Goal: Task Accomplishment & Management: Complete application form

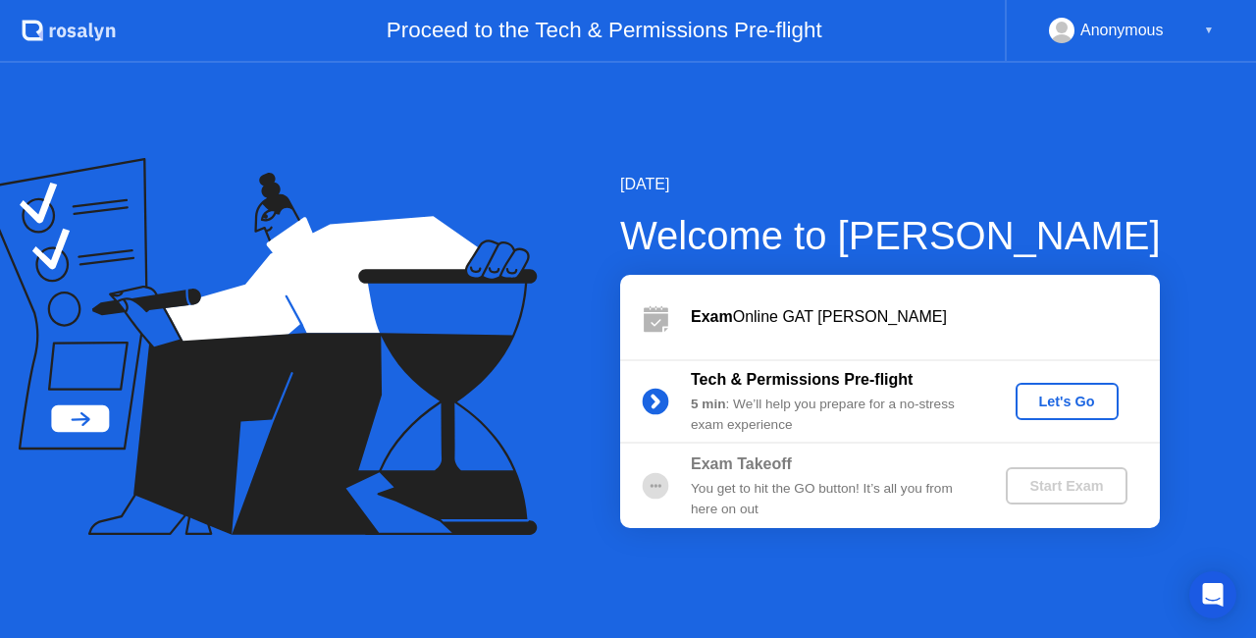
click at [905, 319] on div "Exam Online GAT [PERSON_NAME]" at bounding box center [925, 317] width 469 height 24
click at [1052, 548] on div "[DATE] Welcome to [PERSON_NAME] Exam Online GAT [PERSON_NAME] Tech & Permission…" at bounding box center [628, 350] width 1256 height 575
click at [1115, 526] on div "Exam Takeoff You get to hit the GO button! It’s all you from here on out Start …" at bounding box center [890, 485] width 540 height 84
click at [1079, 408] on div "Let's Go" at bounding box center [1066, 401] width 87 height 16
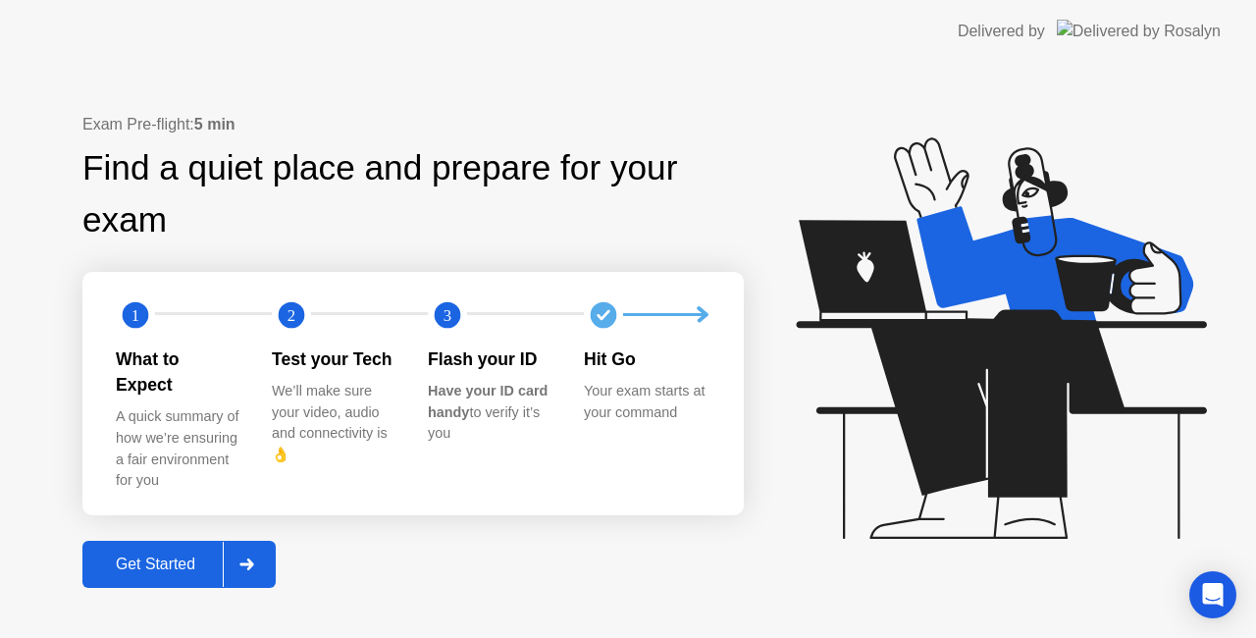
click at [252, 565] on div at bounding box center [246, 564] width 47 height 45
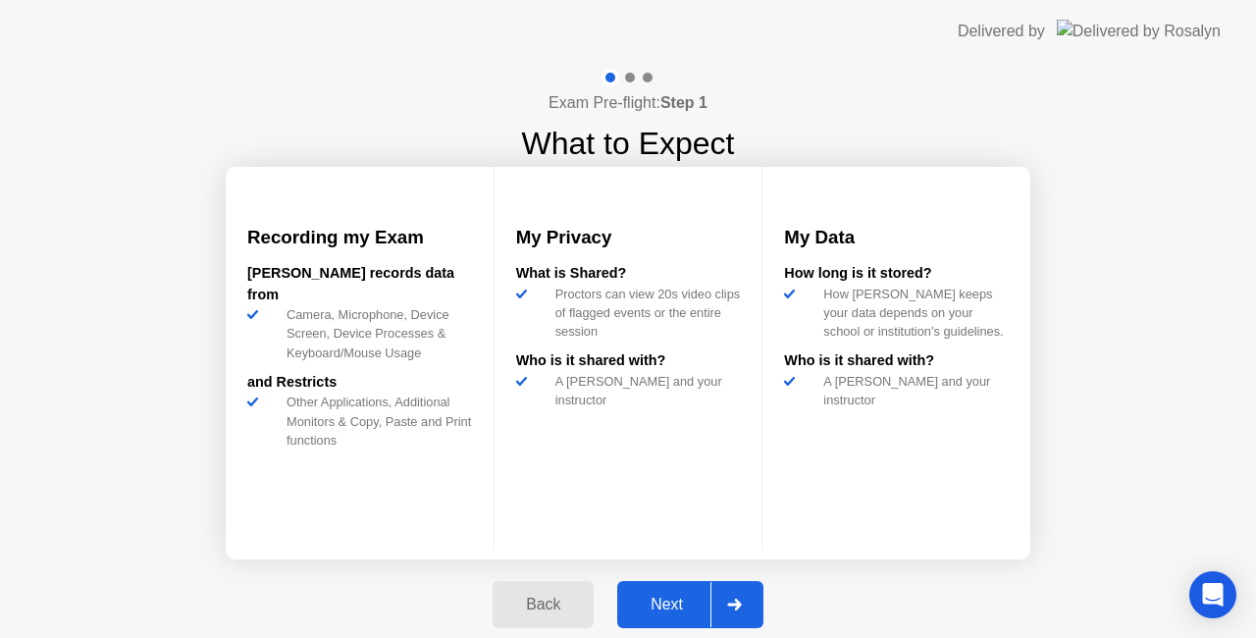
click at [736, 610] on div at bounding box center [733, 604] width 47 height 45
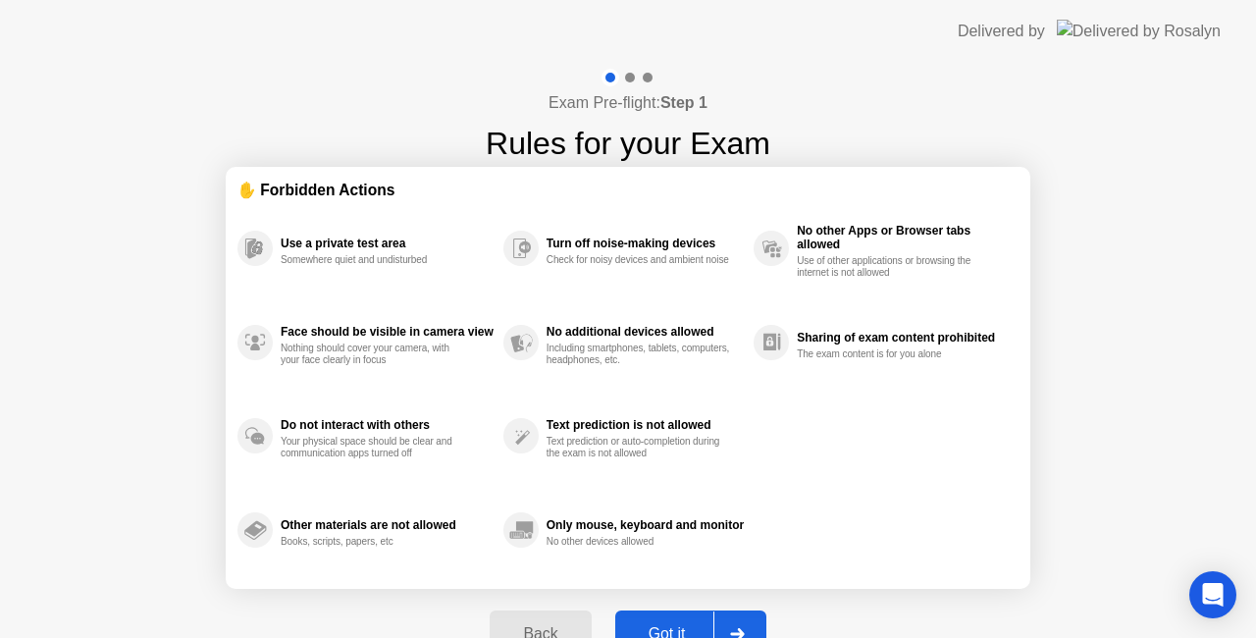
click at [740, 620] on div at bounding box center [736, 633] width 47 height 45
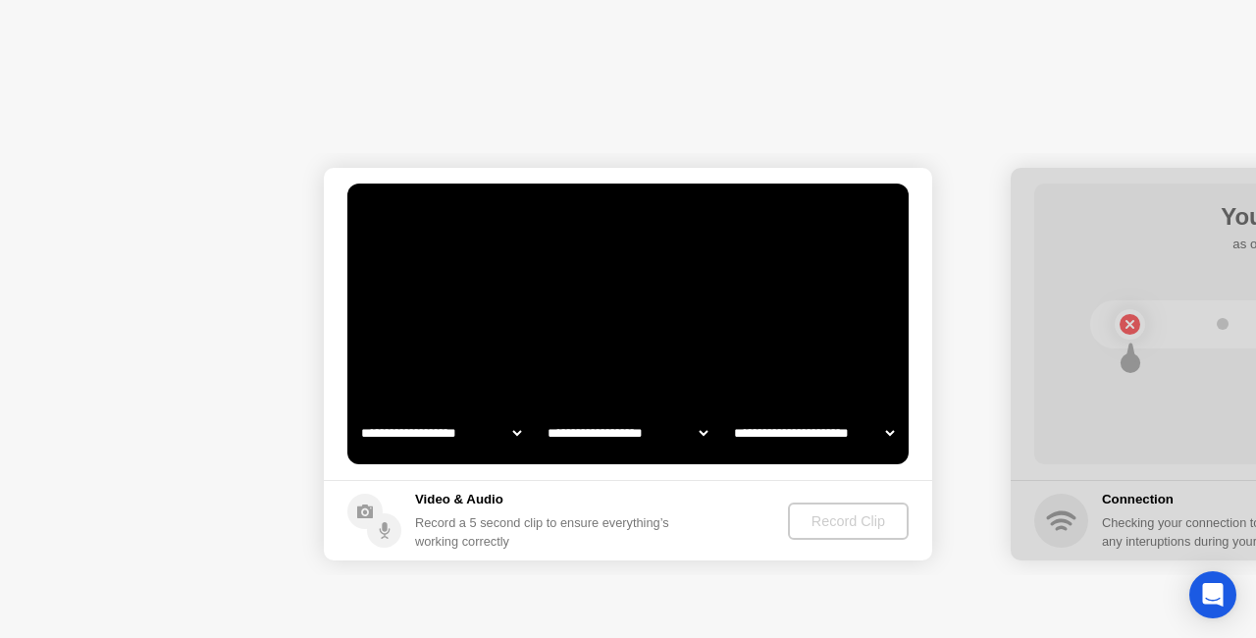
select select "**********"
select select "*******"
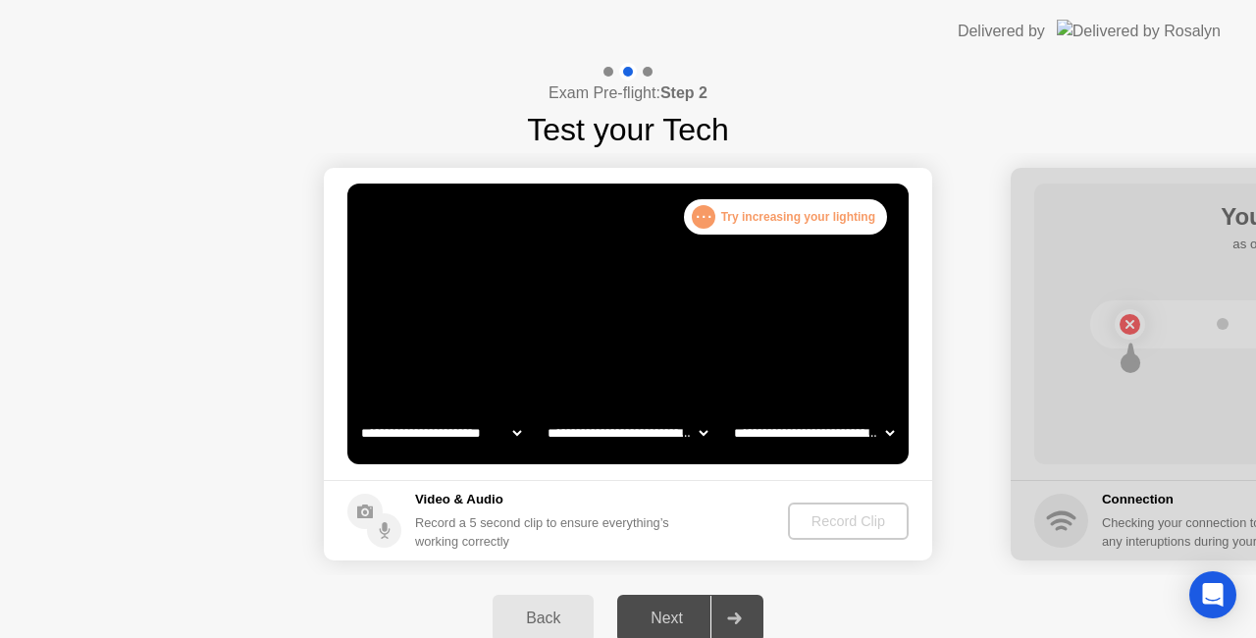
click at [750, 615] on div at bounding box center [733, 617] width 47 height 45
click at [684, 620] on div "Next" at bounding box center [666, 618] width 87 height 18
click at [740, 611] on div at bounding box center [733, 617] width 47 height 45
click at [674, 623] on div "Next" at bounding box center [666, 618] width 87 height 18
click at [814, 337] on video at bounding box center [627, 323] width 561 height 281
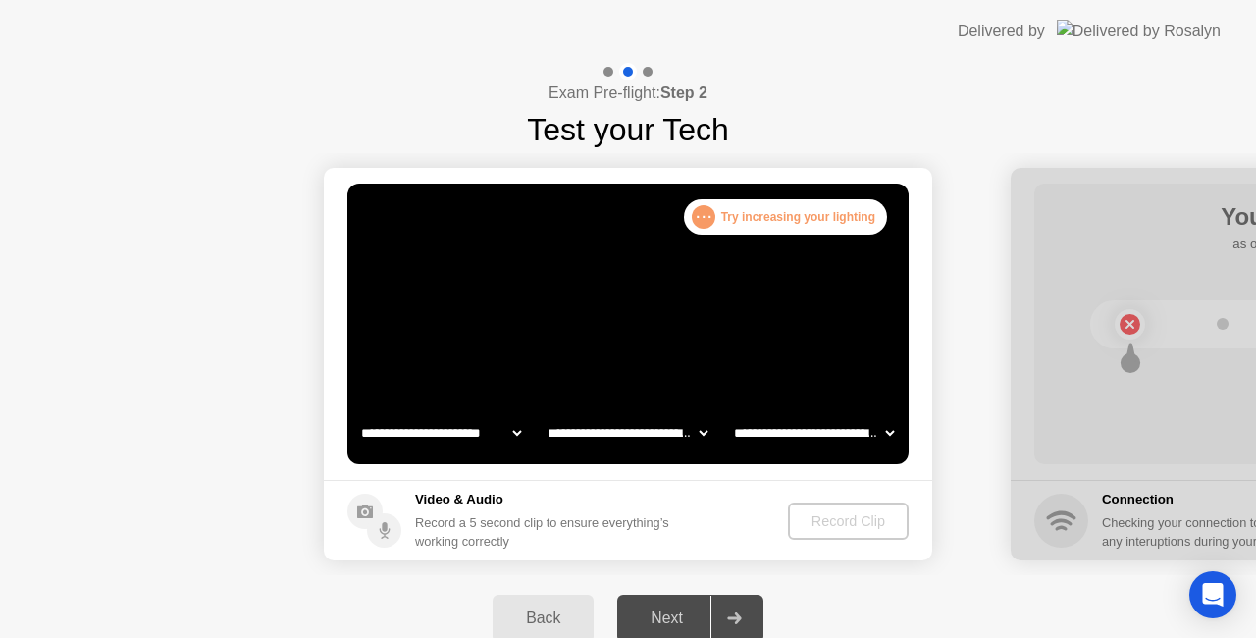
click at [814, 206] on div ". . . Try increasing your lighting" at bounding box center [785, 216] width 203 height 35
click at [736, 620] on icon at bounding box center [734, 618] width 15 height 12
click at [679, 611] on div "Next" at bounding box center [666, 618] width 87 height 18
click at [857, 587] on div "Back Next" at bounding box center [628, 618] width 1256 height 86
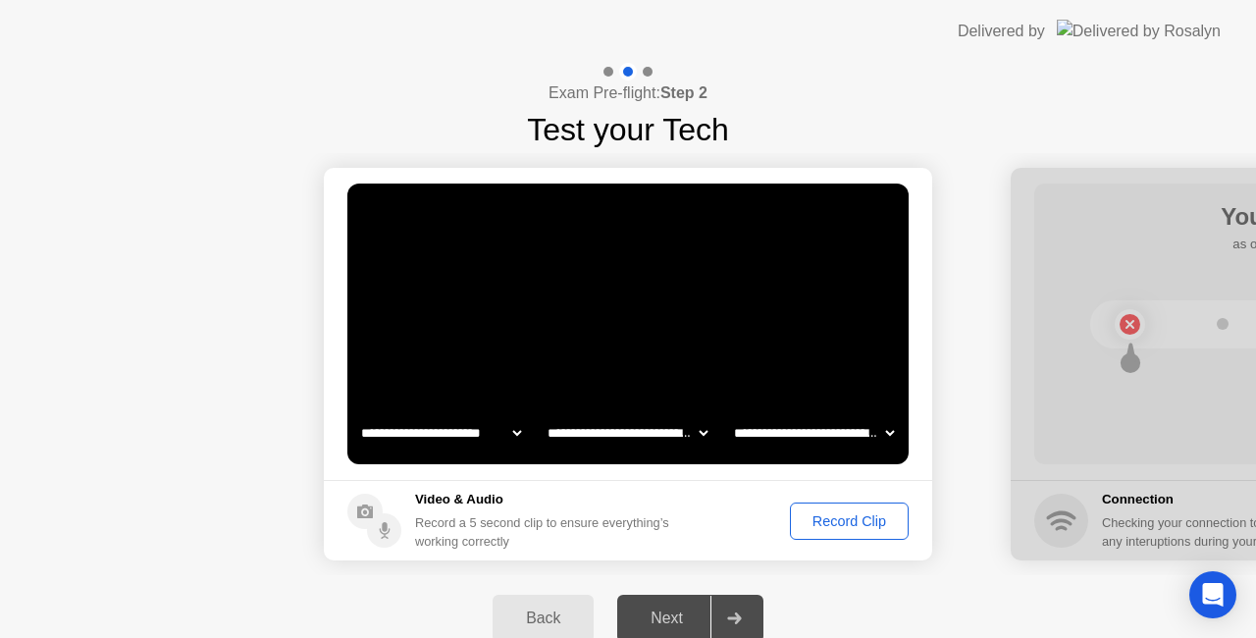
click at [867, 516] on div "Record Clip" at bounding box center [849, 521] width 105 height 16
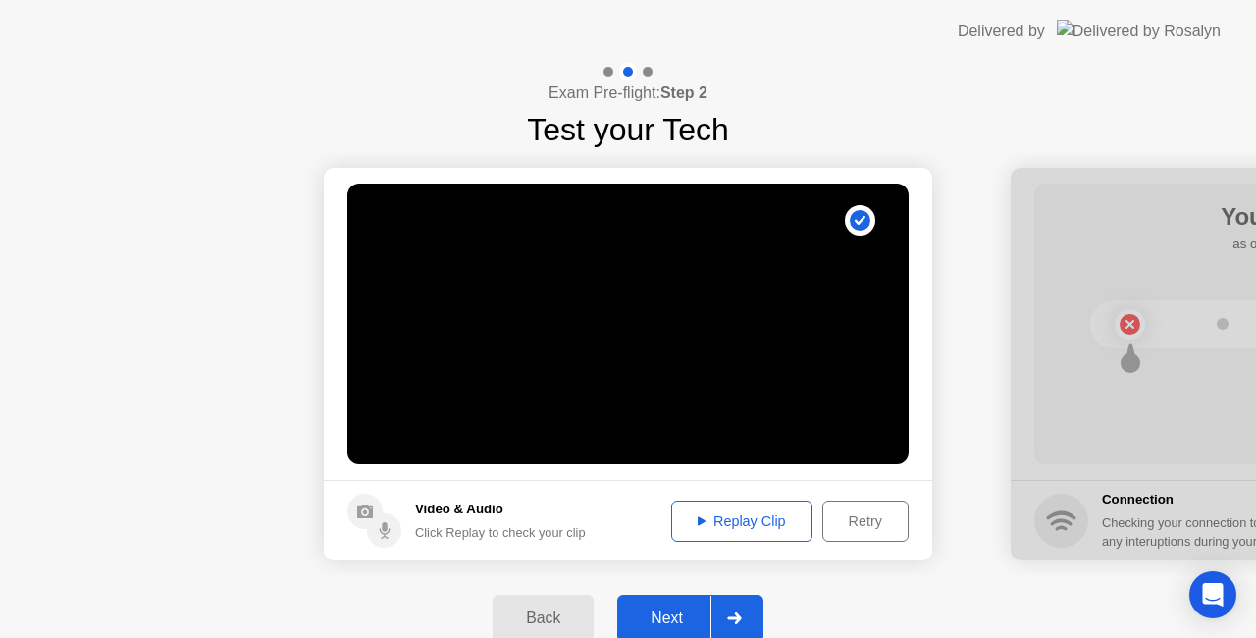
click at [683, 603] on button "Next" at bounding box center [690, 618] width 146 height 47
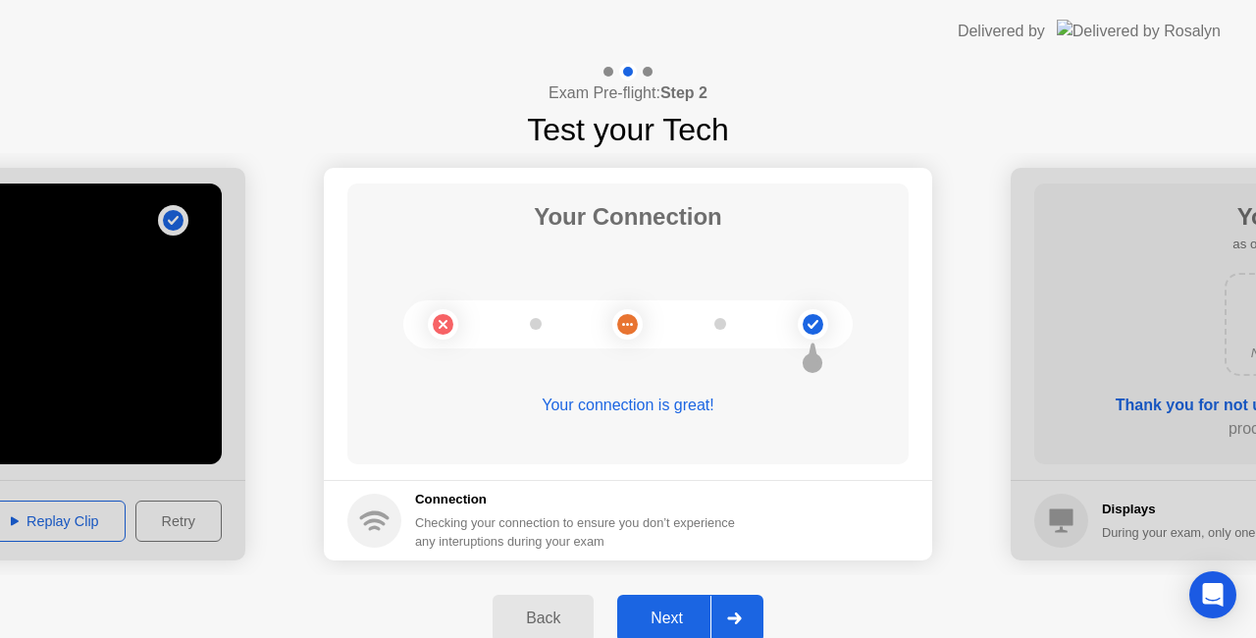
click at [681, 616] on div "Next" at bounding box center [666, 618] width 87 height 18
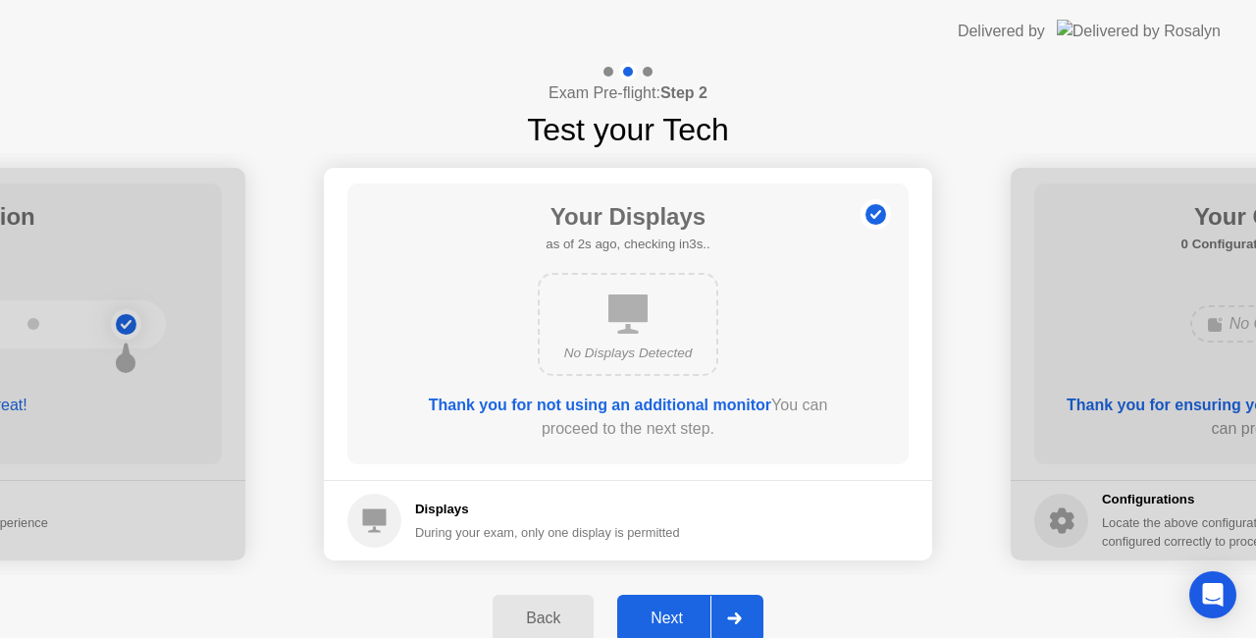
click at [698, 604] on button "Next" at bounding box center [690, 618] width 146 height 47
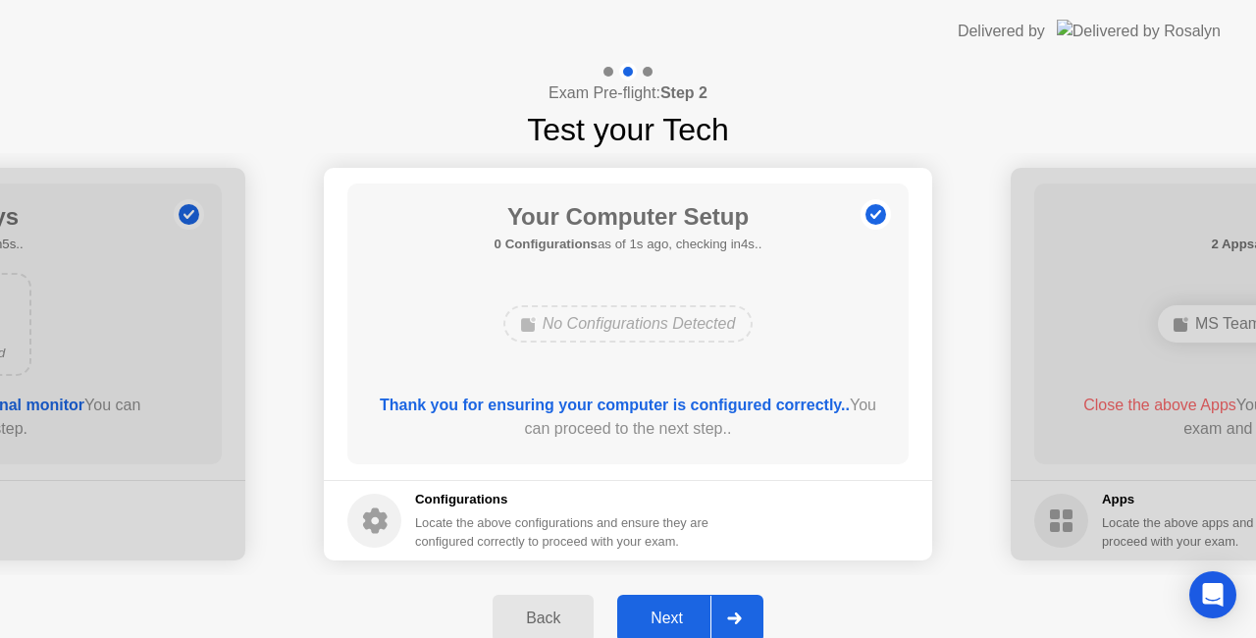
click at [691, 619] on div "Next" at bounding box center [666, 618] width 87 height 18
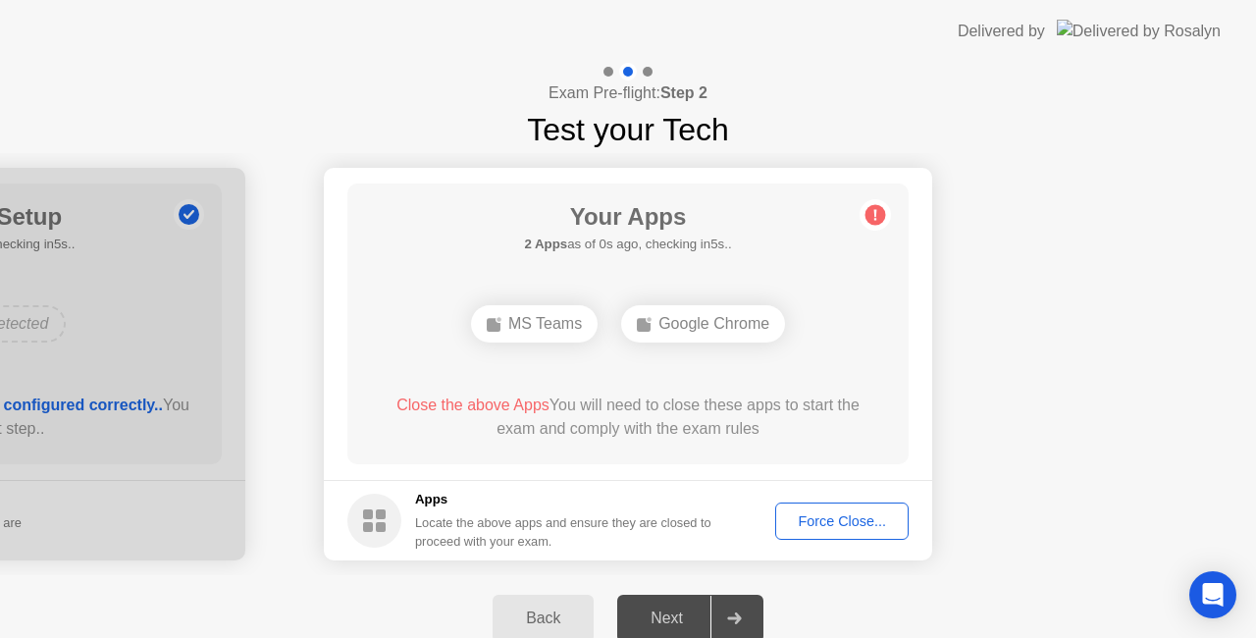
click at [836, 519] on div "Force Close..." at bounding box center [842, 521] width 120 height 16
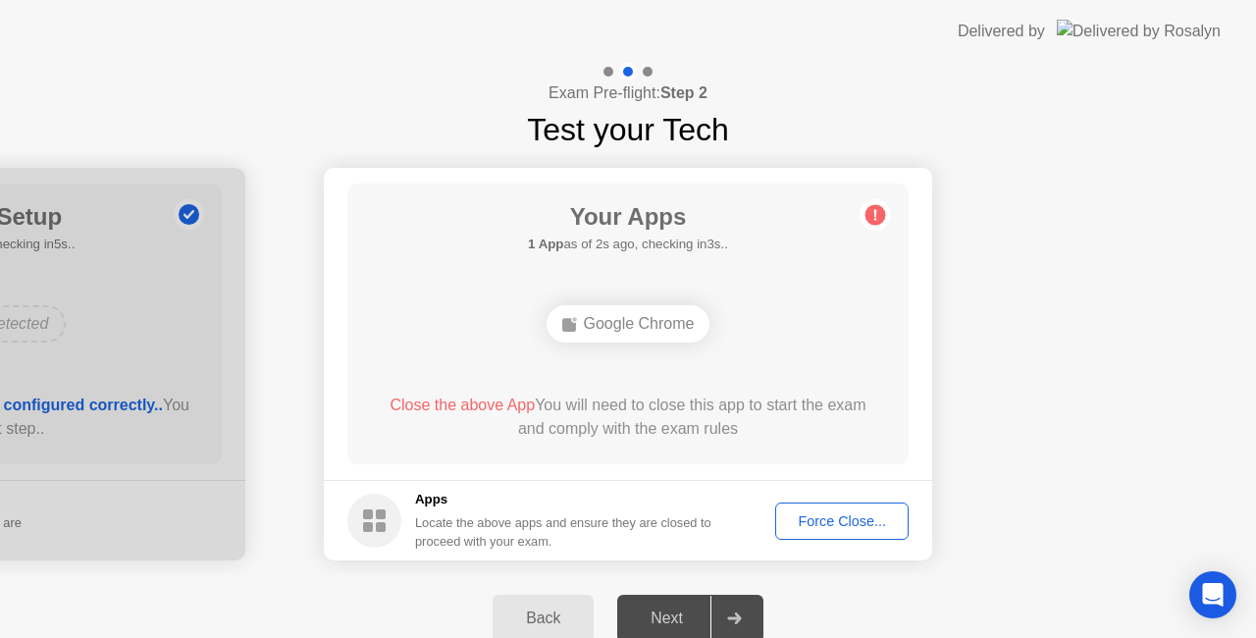
click at [855, 520] on div "Force Close..." at bounding box center [842, 521] width 120 height 16
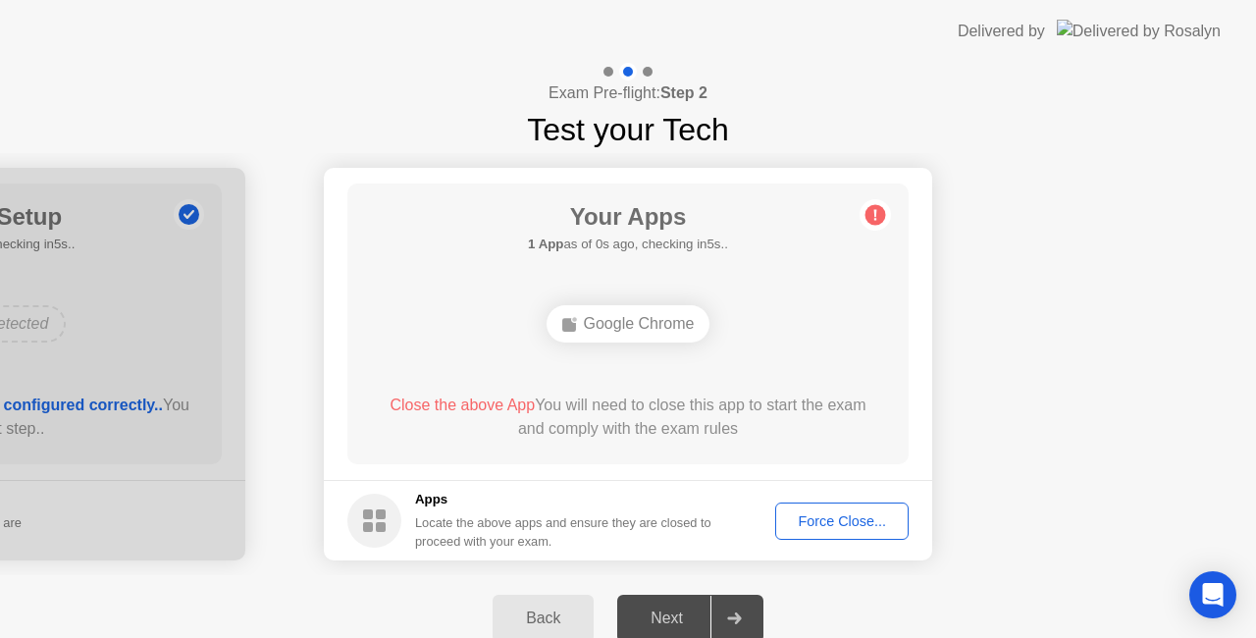
click at [680, 624] on div "Next" at bounding box center [666, 618] width 87 height 18
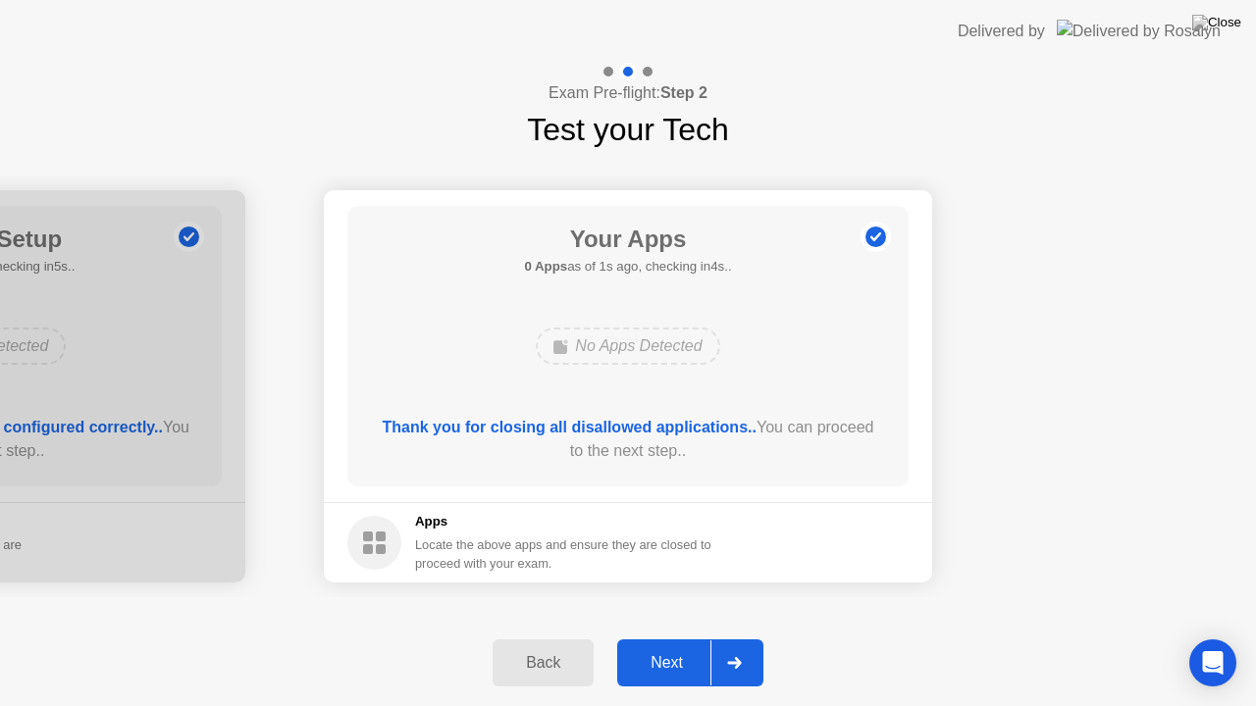
click at [688, 637] on div "Next" at bounding box center [666, 663] width 87 height 18
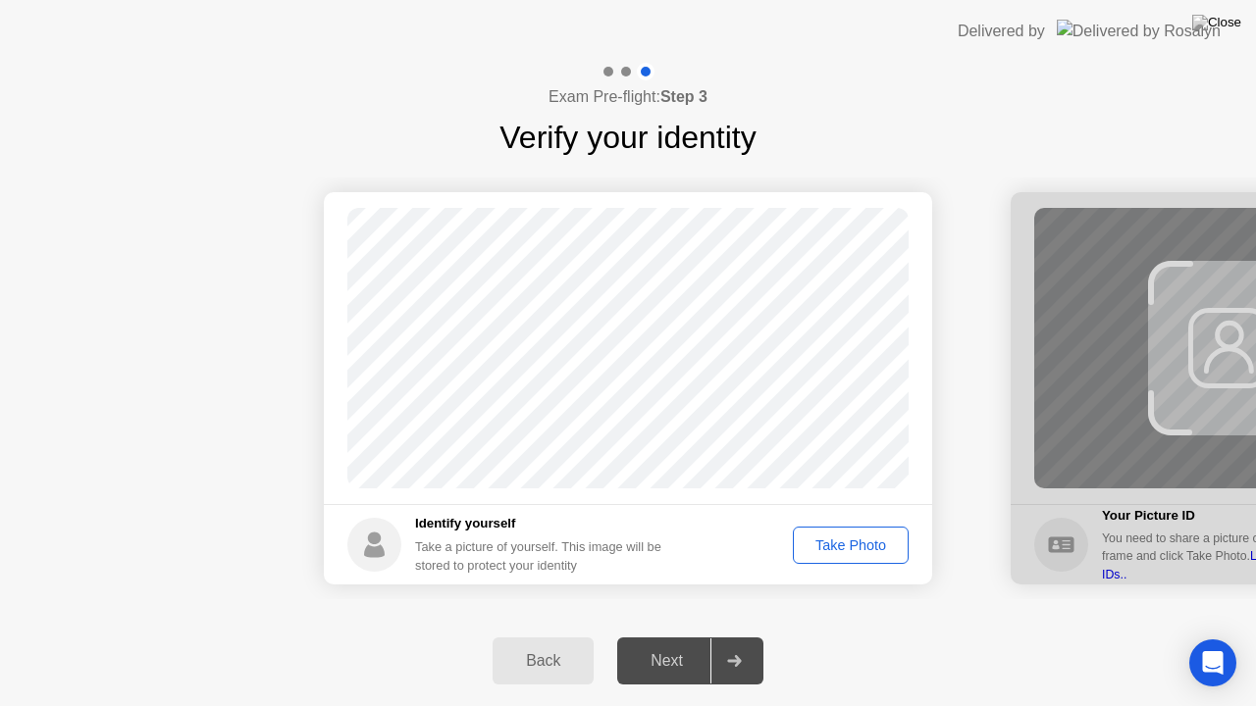
click at [859, 561] on button "Take Photo" at bounding box center [851, 545] width 116 height 37
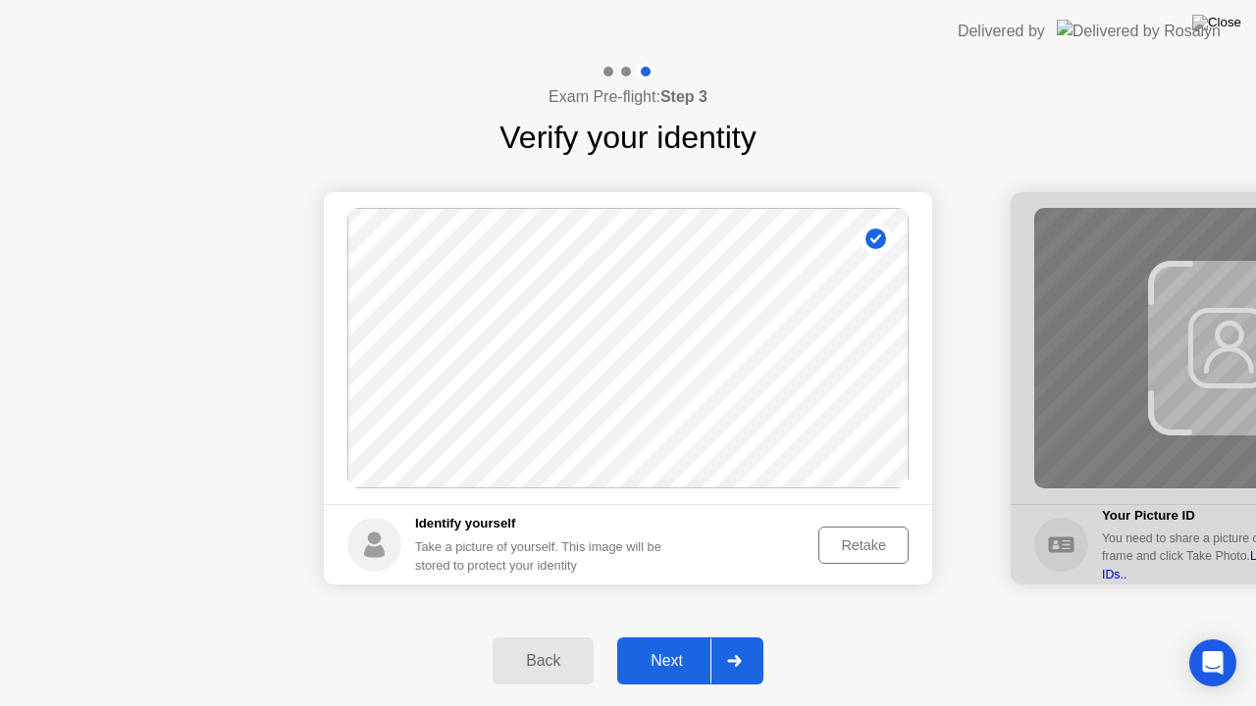
click at [696, 637] on button "Next" at bounding box center [690, 661] width 146 height 47
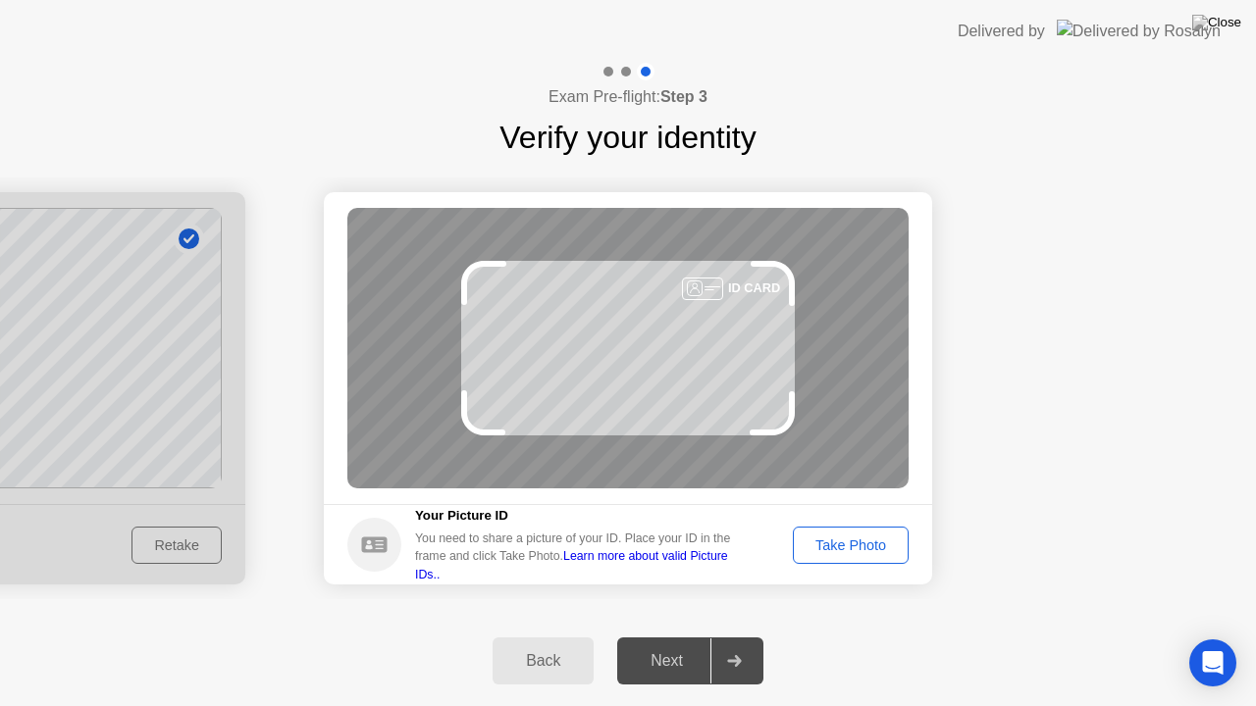
click at [858, 553] on div "Take Photo" at bounding box center [851, 546] width 102 height 16
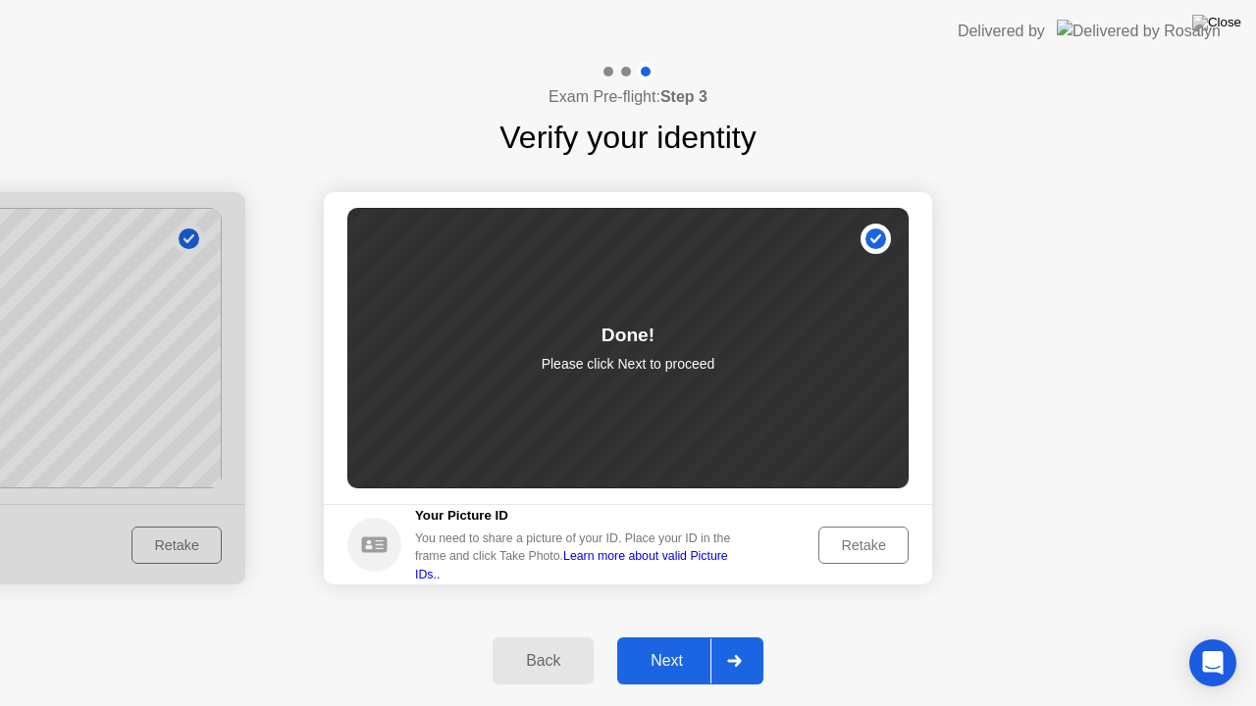
click at [709, 637] on div "Back Next" at bounding box center [628, 661] width 1256 height 90
click at [706, 637] on div "Next" at bounding box center [666, 661] width 87 height 18
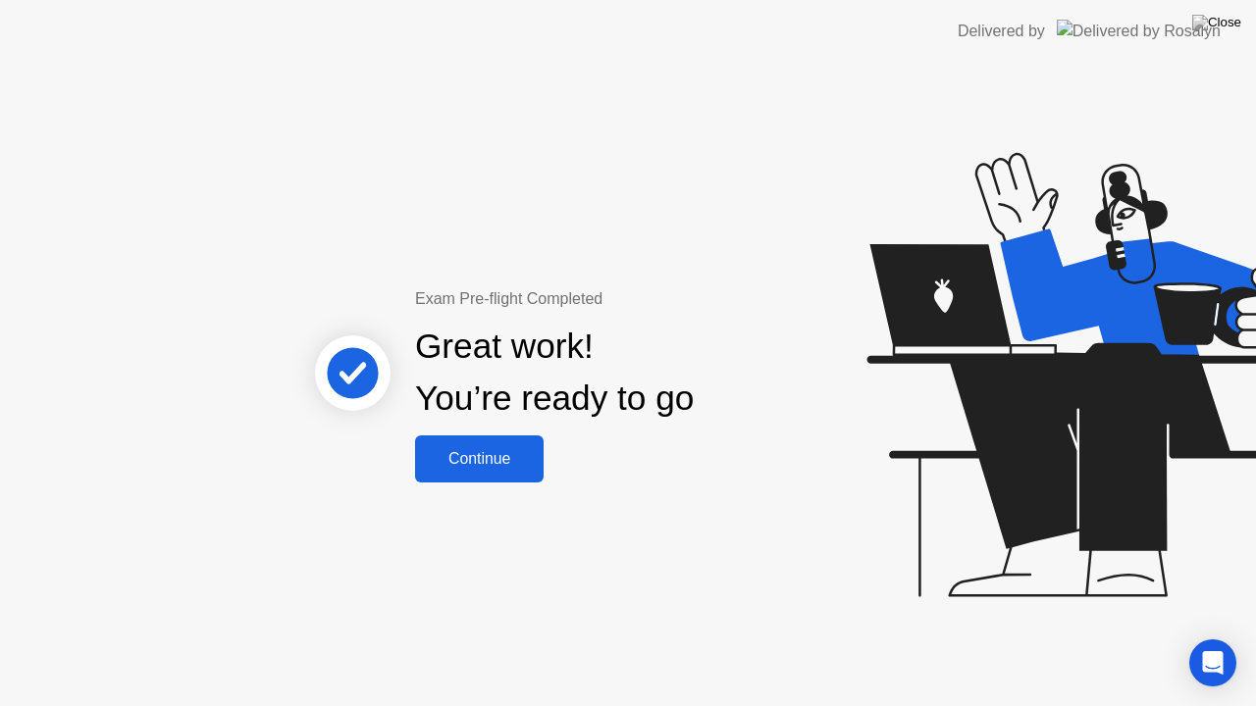
click at [467, 474] on button "Continue" at bounding box center [479, 459] width 129 height 47
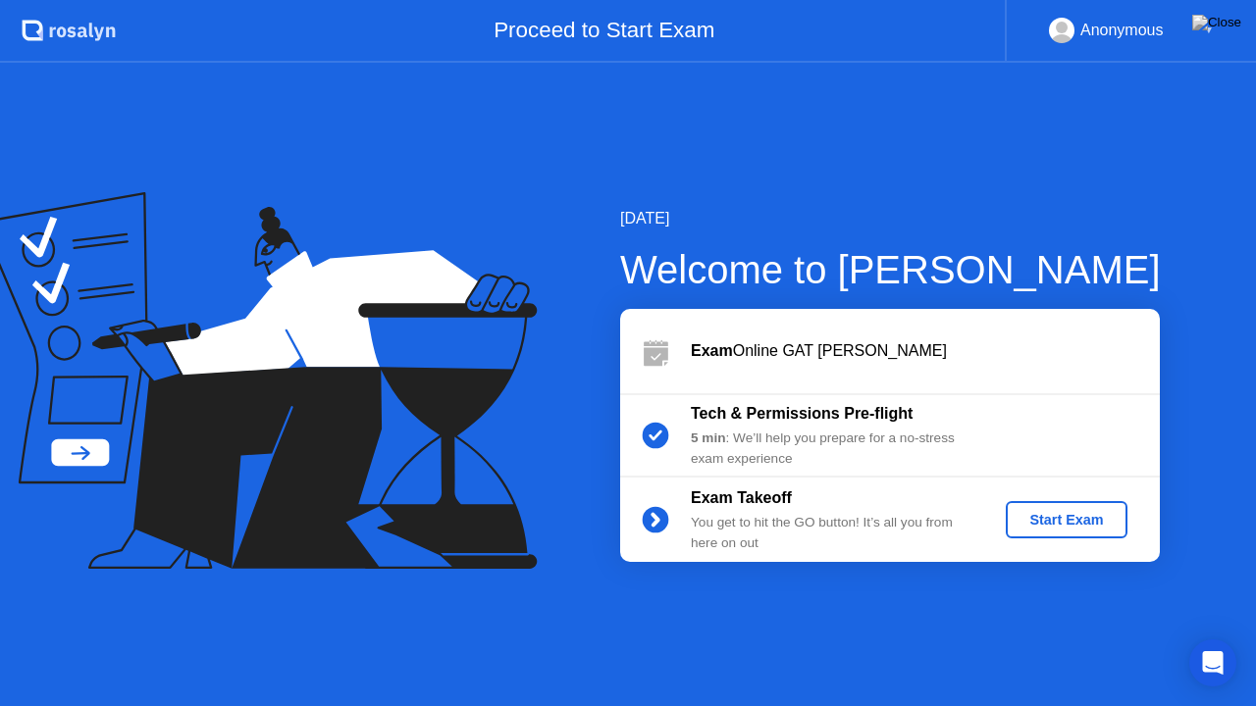
click at [1084, 527] on div "Start Exam" at bounding box center [1065, 520] width 105 height 16
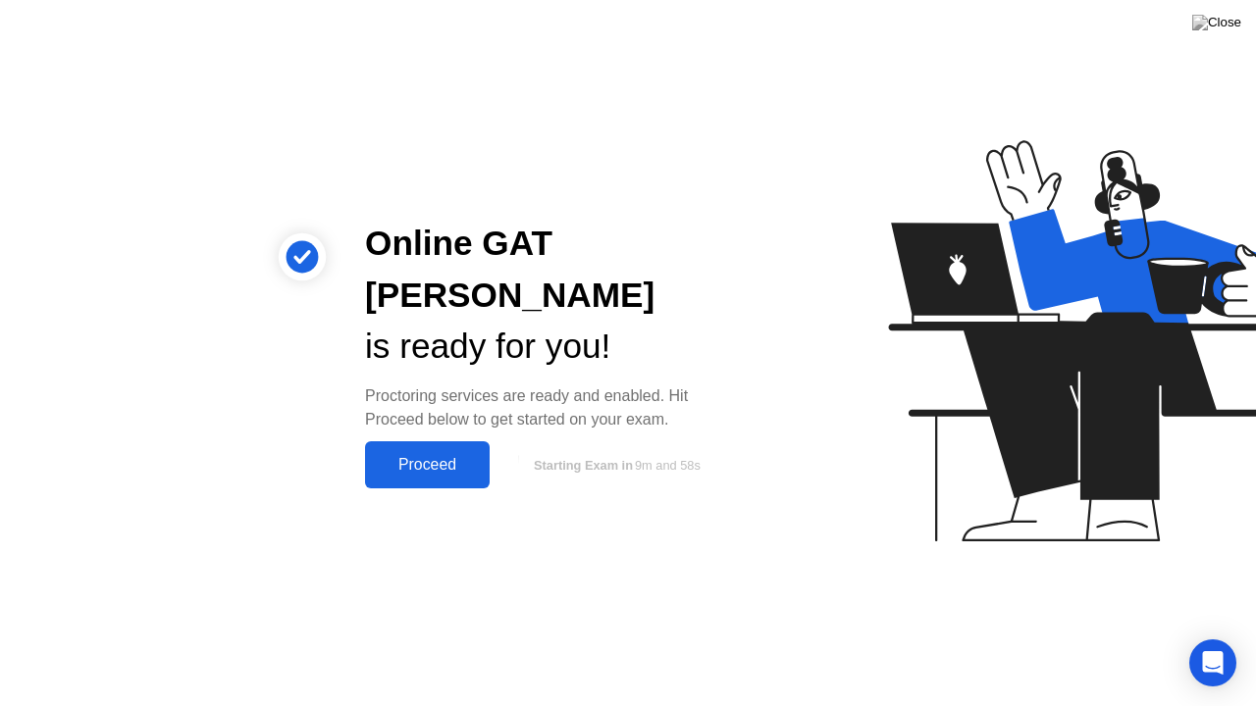
click at [440, 456] on div "Proceed" at bounding box center [427, 465] width 113 height 18
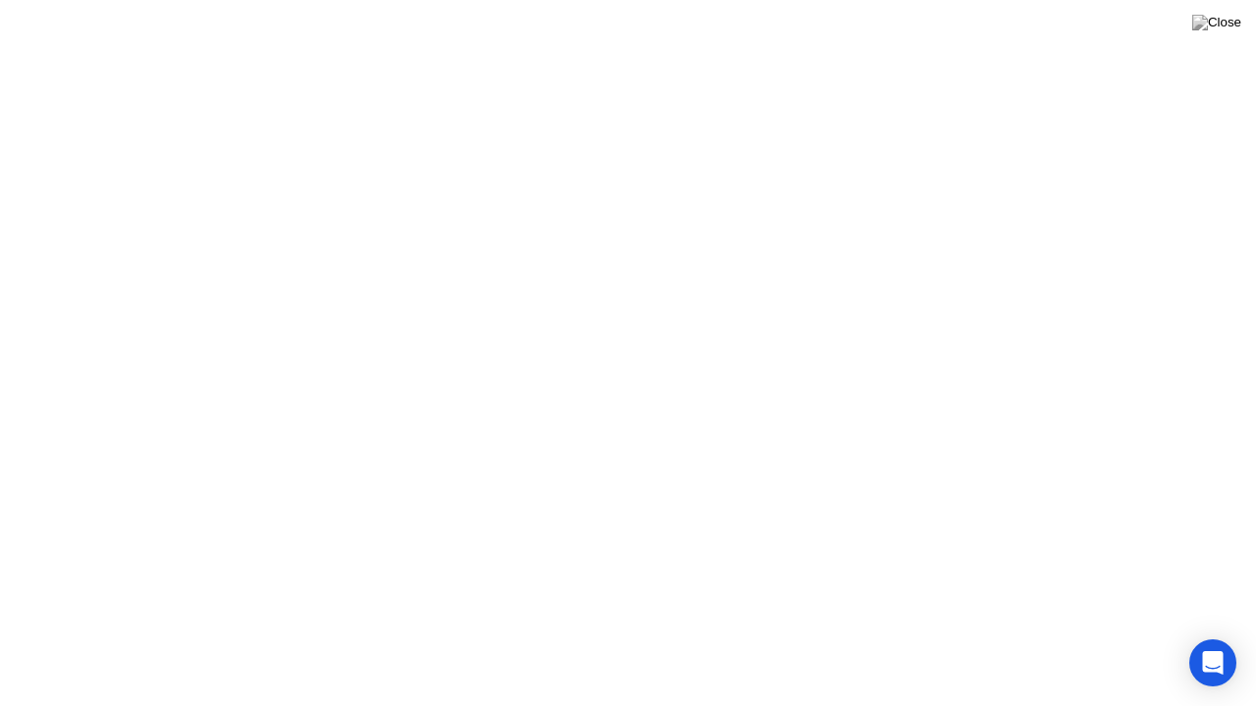
click button "Exam Rules"
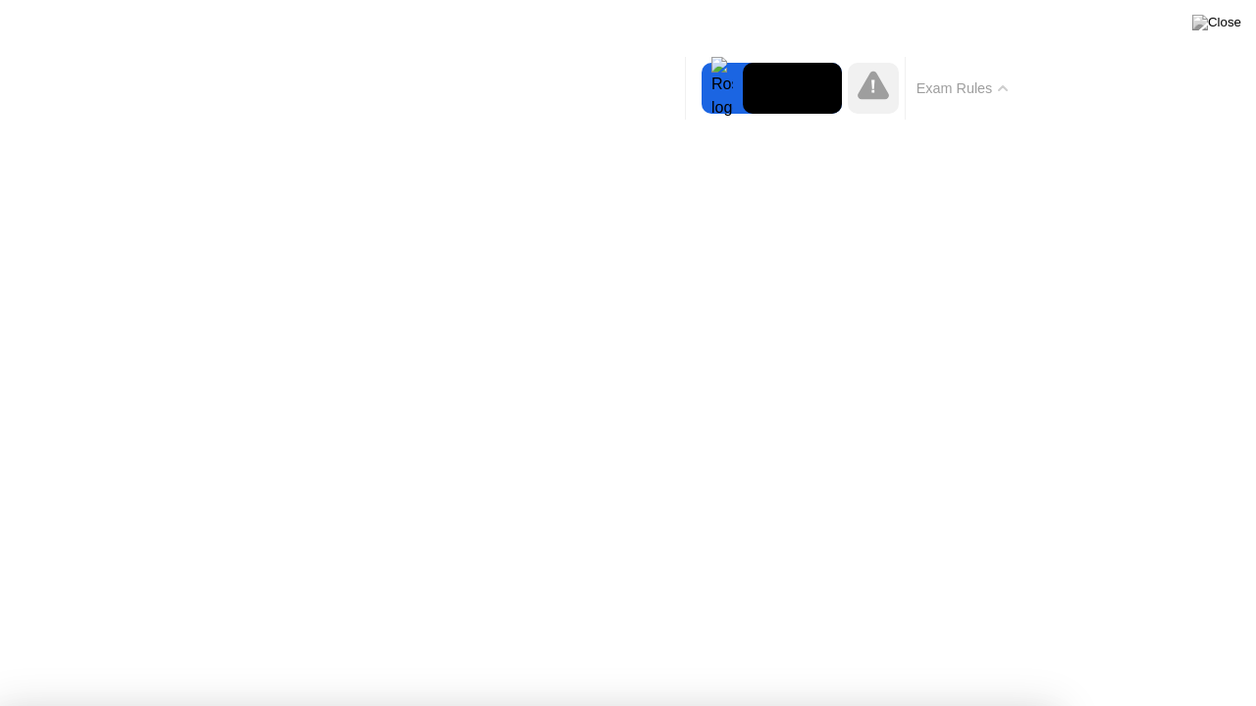
click at [1002, 88] on icon at bounding box center [1003, 88] width 8 height 4
click at [701, 114] on div at bounding box center [721, 88] width 41 height 51
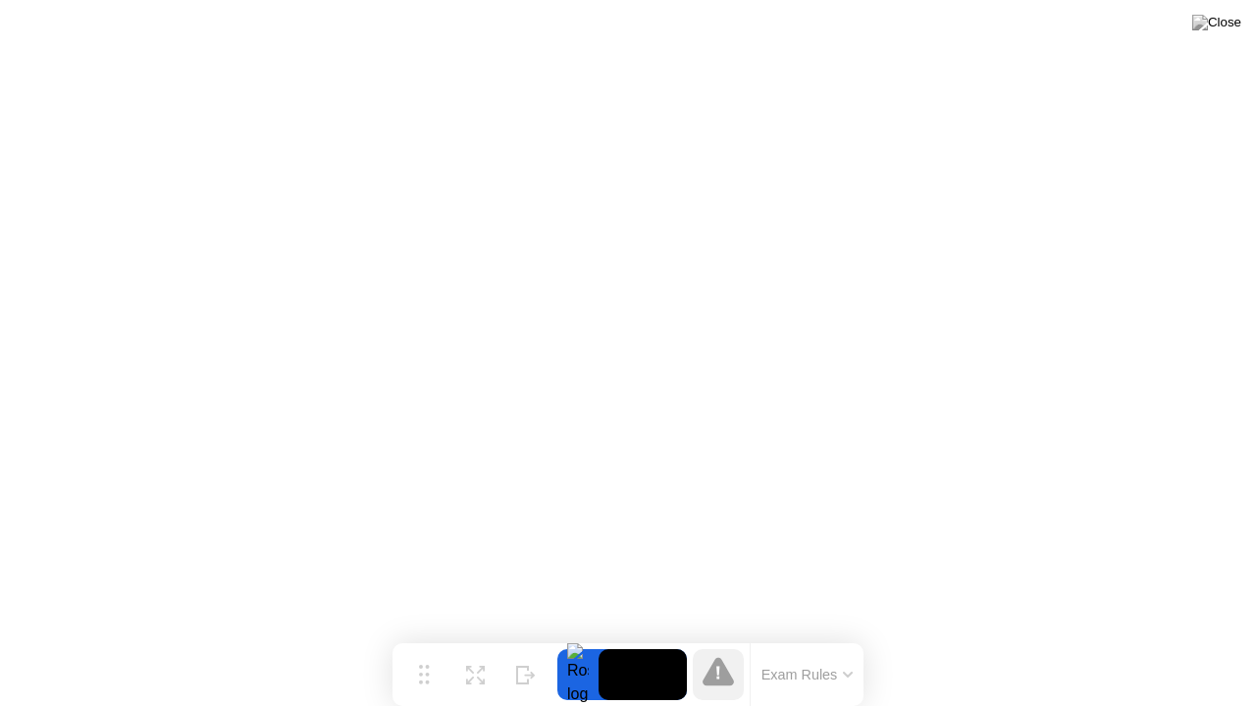
click at [832, 637] on button "Exam Rules" at bounding box center [807, 675] width 104 height 18
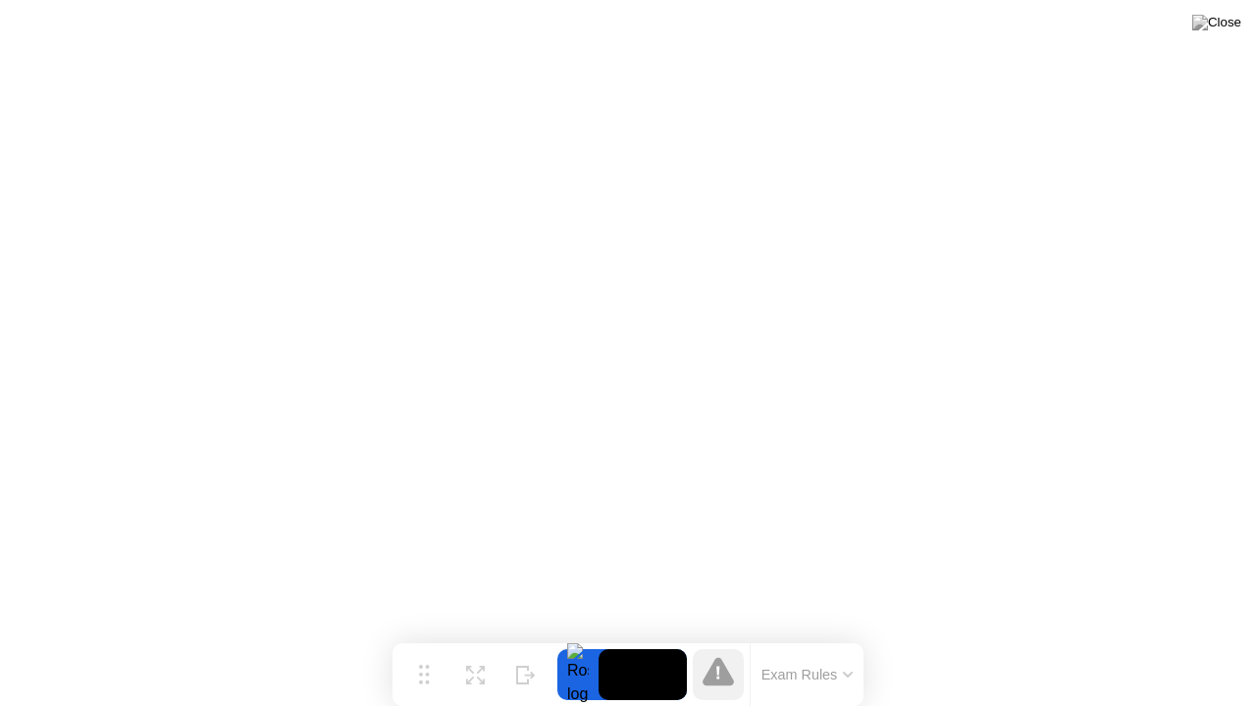
click at [832, 637] on button "Exam Rules" at bounding box center [807, 675] width 104 height 18
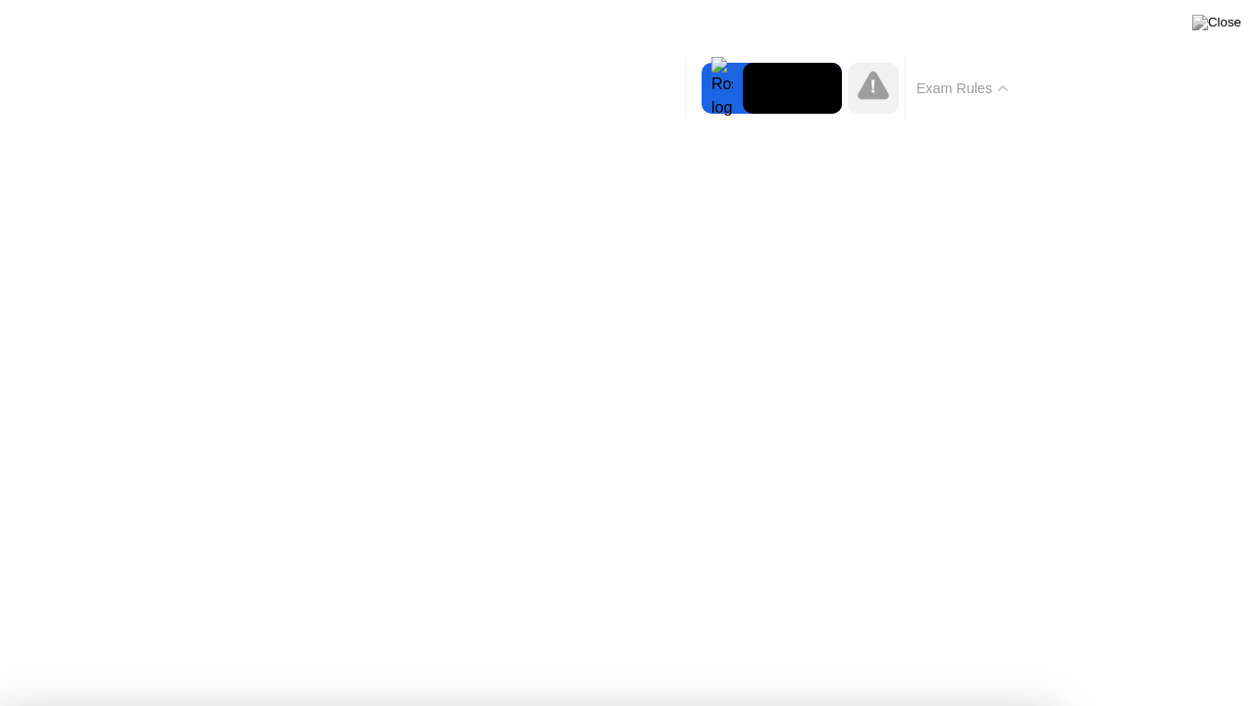
click at [977, 91] on button "Exam Rules" at bounding box center [962, 88] width 104 height 18
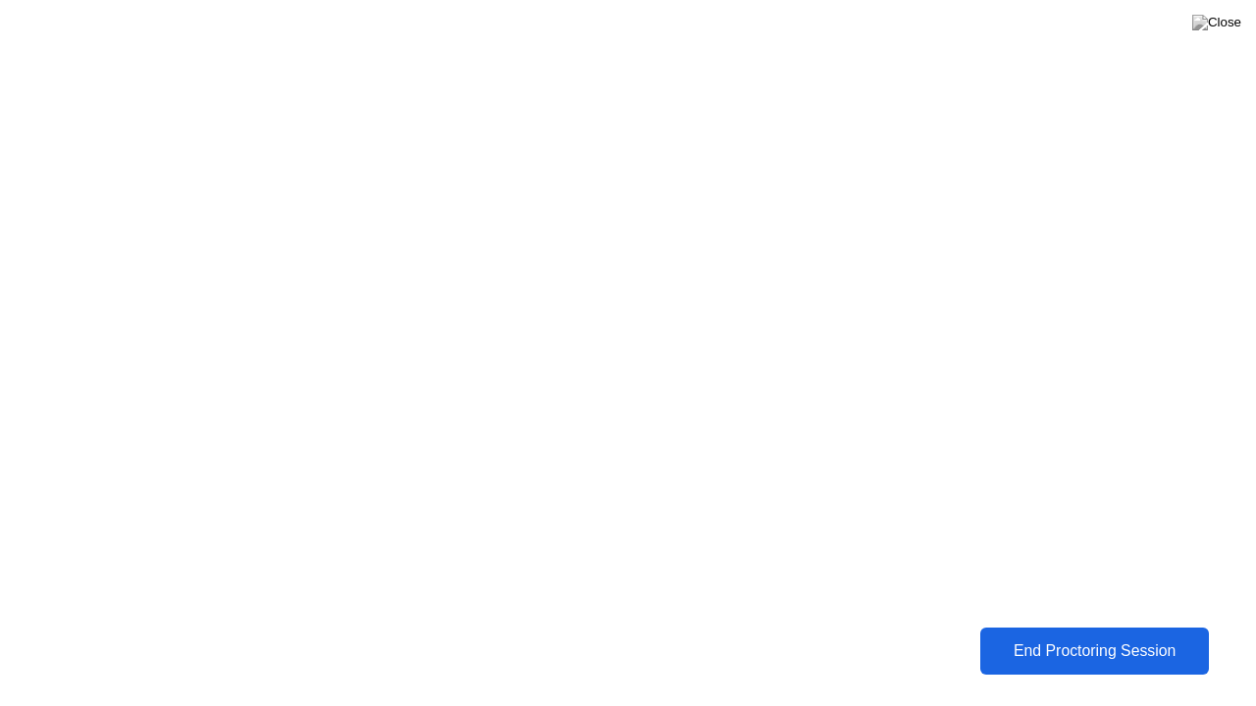
click at [1113, 637] on div "End Proctoring Session" at bounding box center [1094, 652] width 221 height 18
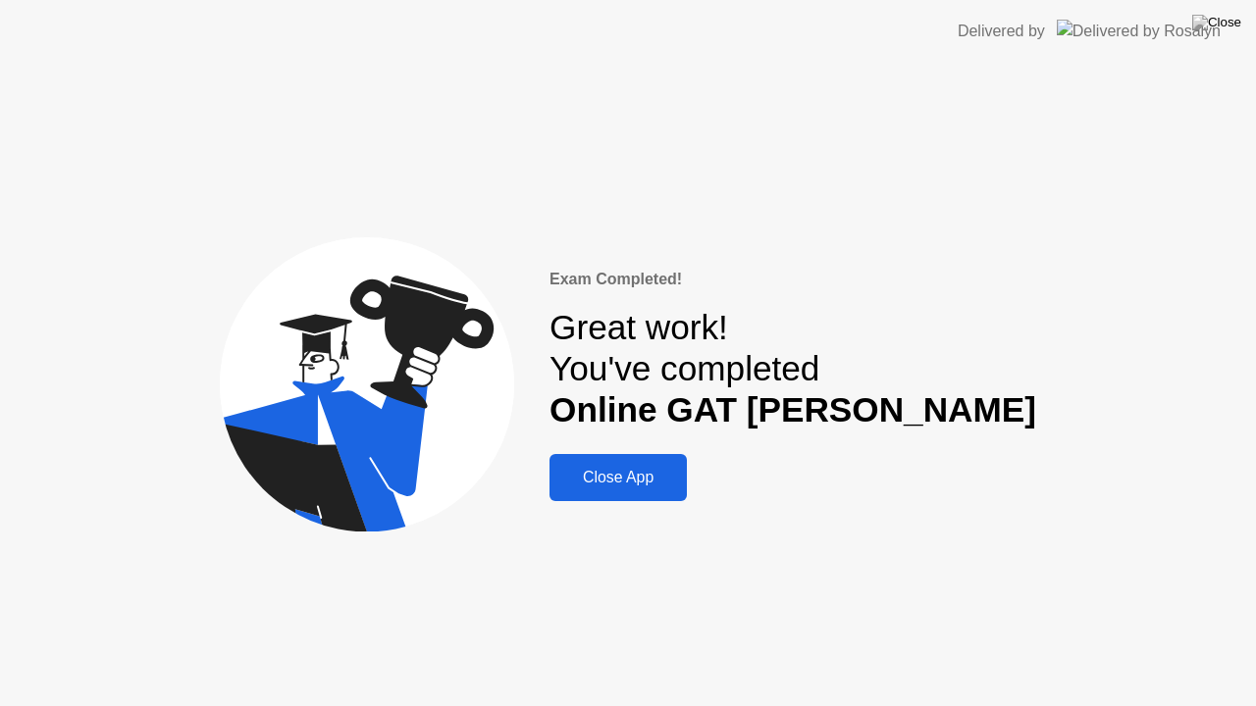
click at [681, 481] on div "Close App" at bounding box center [618, 478] width 126 height 18
